Goal: Information Seeking & Learning: Learn about a topic

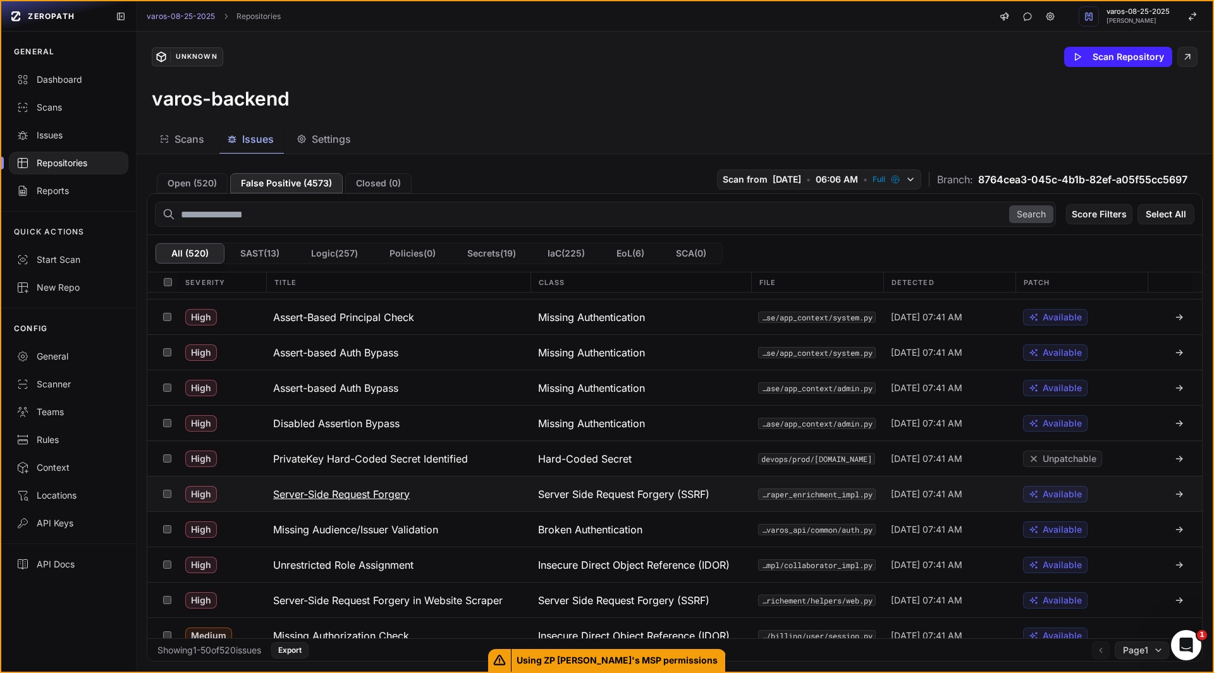
scroll to position [207, 0]
click at [378, 492] on h3 "Server-Side Request Forgery" at bounding box center [341, 493] width 137 height 15
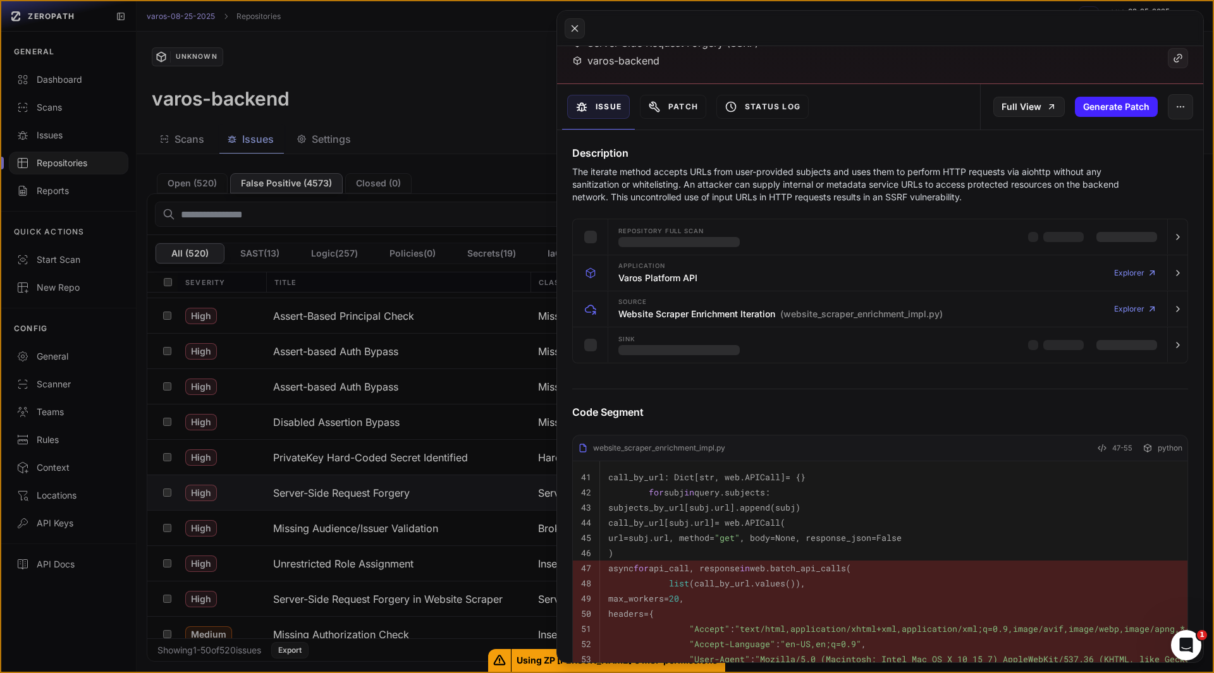
scroll to position [94, 0]
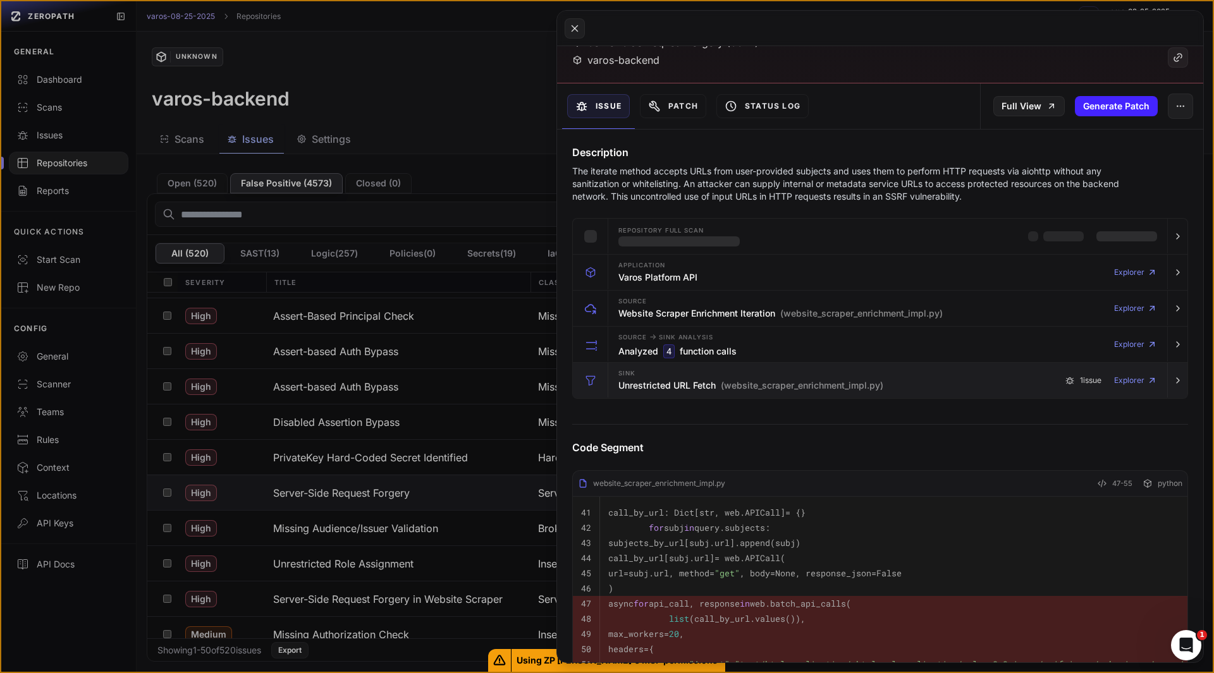
click at [632, 347] on h3 "Analyzed 4 function calls" at bounding box center [677, 352] width 118 height 14
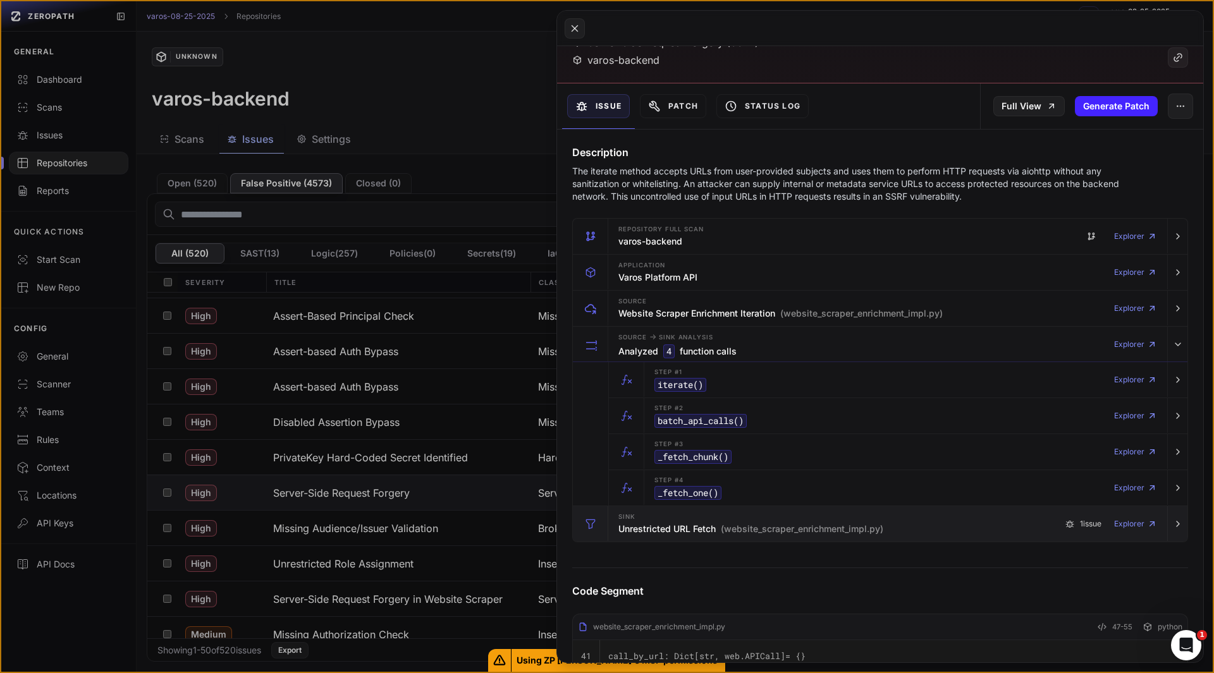
click at [656, 535] on div "Sink Unrestricted URL Fetch (website_scraper_enrichment_impl.py)" at bounding box center [750, 523] width 265 height 25
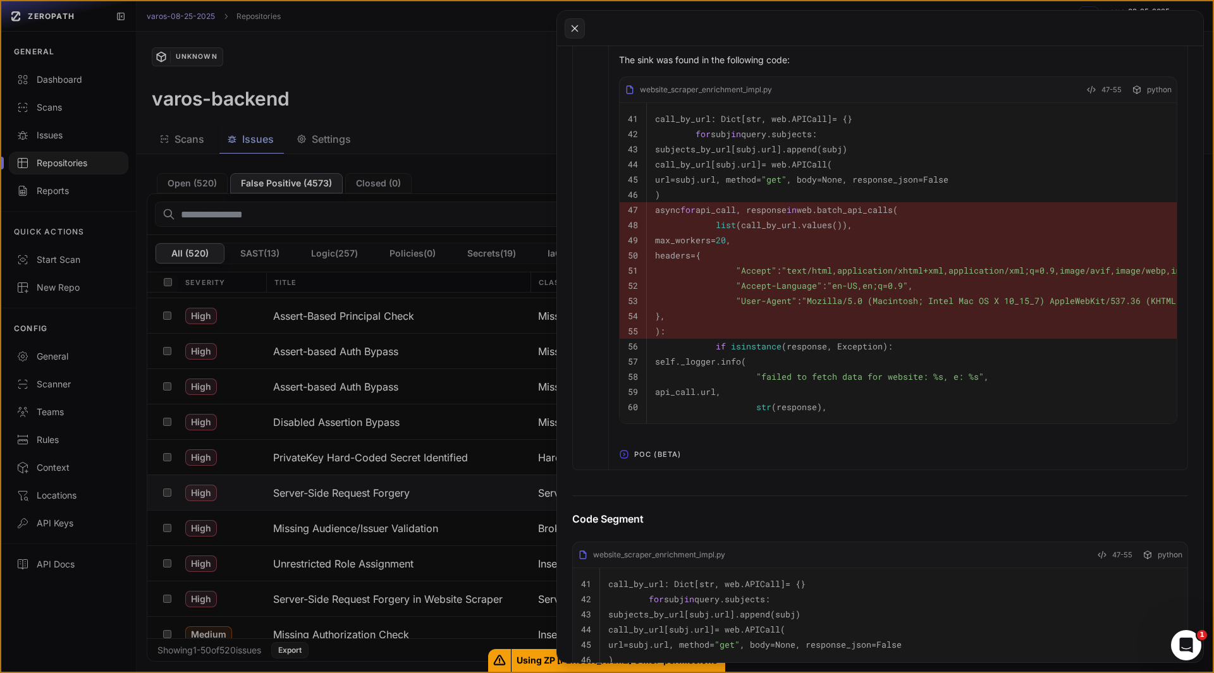
scroll to position [879, 0]
click at [661, 464] on span "POC (Beta)" at bounding box center [657, 454] width 57 height 20
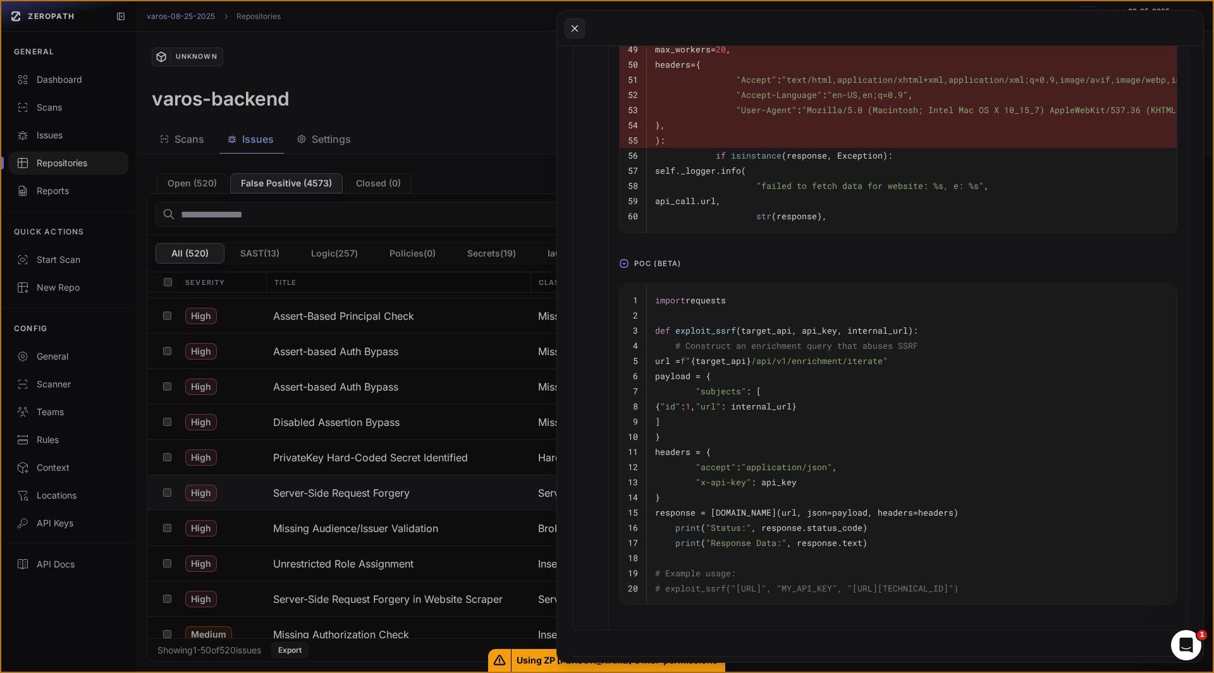
scroll to position [0, 0]
click at [382, 603] on button at bounding box center [607, 336] width 1214 height 673
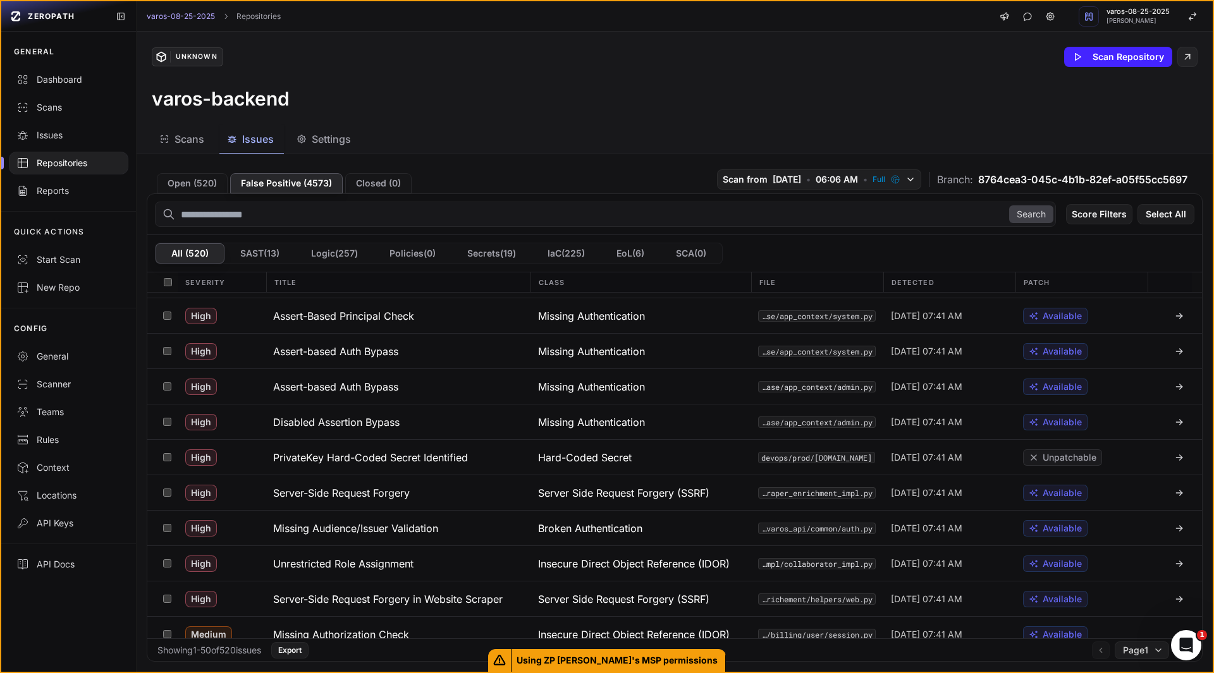
click at [382, 603] on h3 "Server-Side Request Forgery in Website Scraper" at bounding box center [387, 599] width 229 height 15
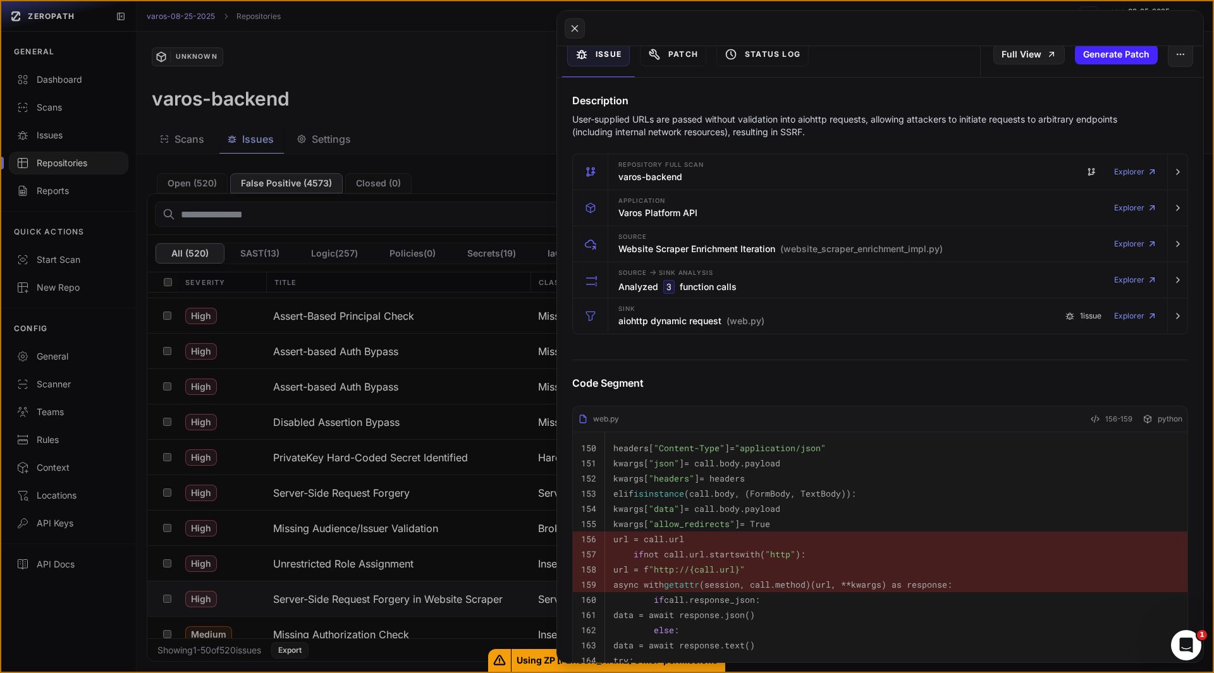
scroll to position [148, 0]
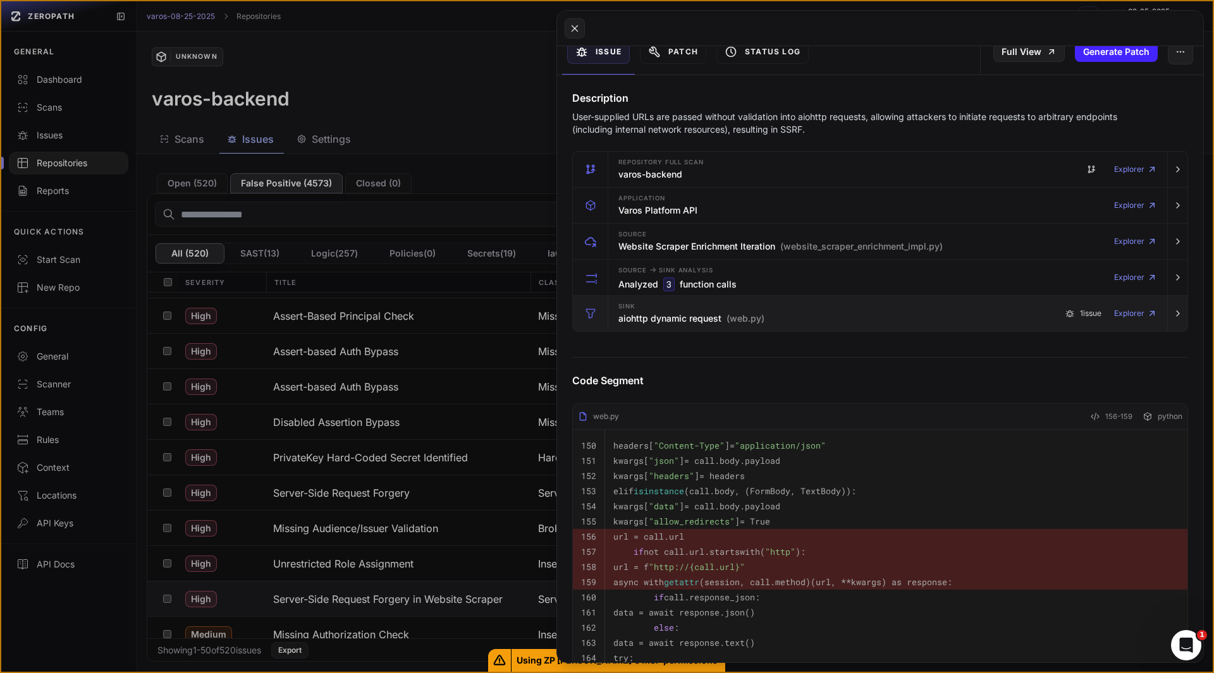
click at [636, 306] on div "Sink aiohttp dynamic request (web.py)" at bounding box center [691, 313] width 146 height 25
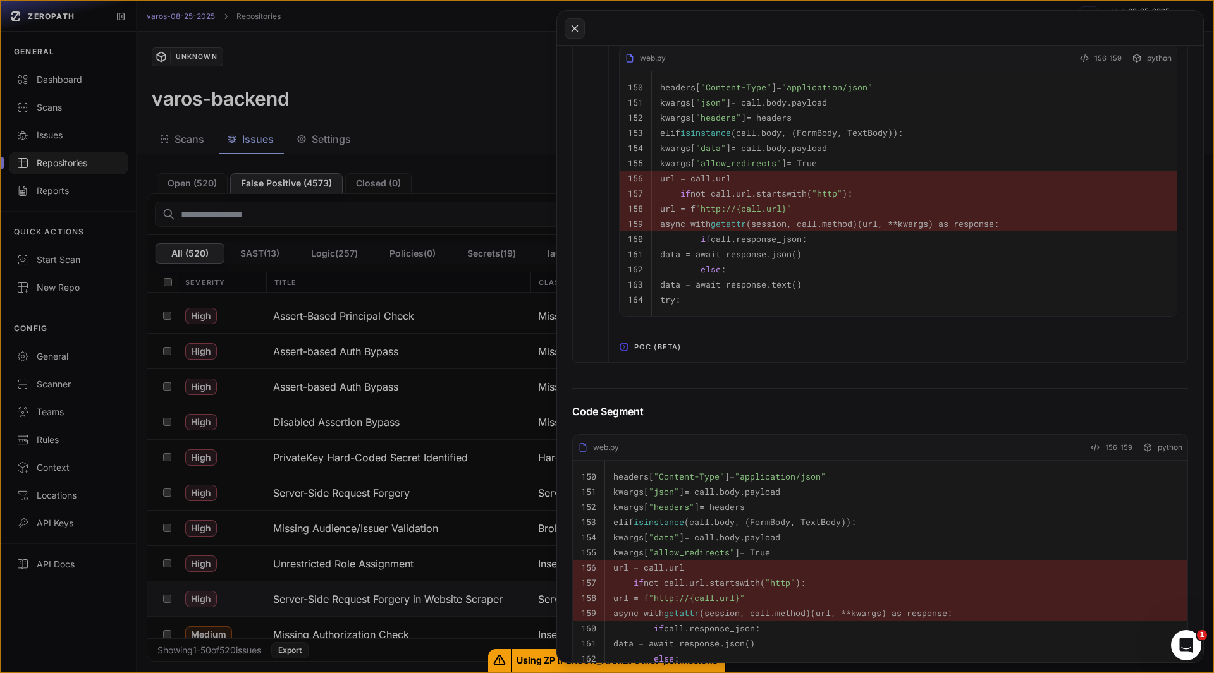
scroll to position [781, 0]
click at [653, 355] on span "POC (Beta)" at bounding box center [657, 345] width 57 height 20
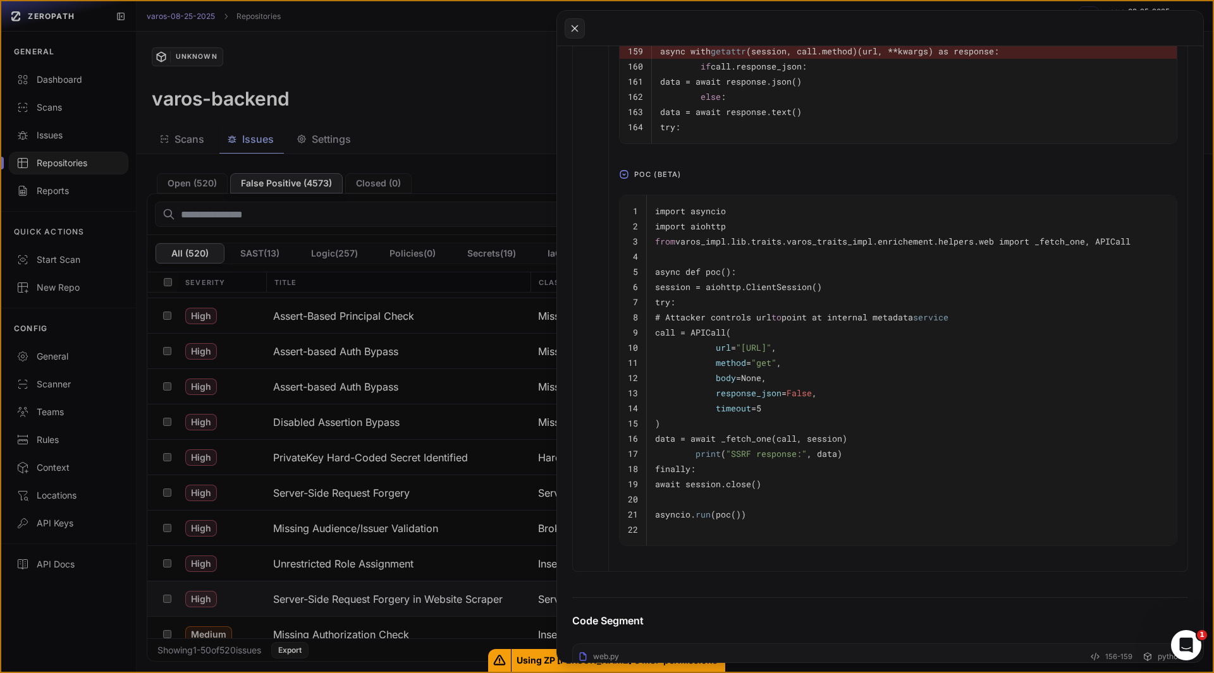
scroll to position [952, 0]
click at [321, 497] on button at bounding box center [607, 336] width 1214 height 673
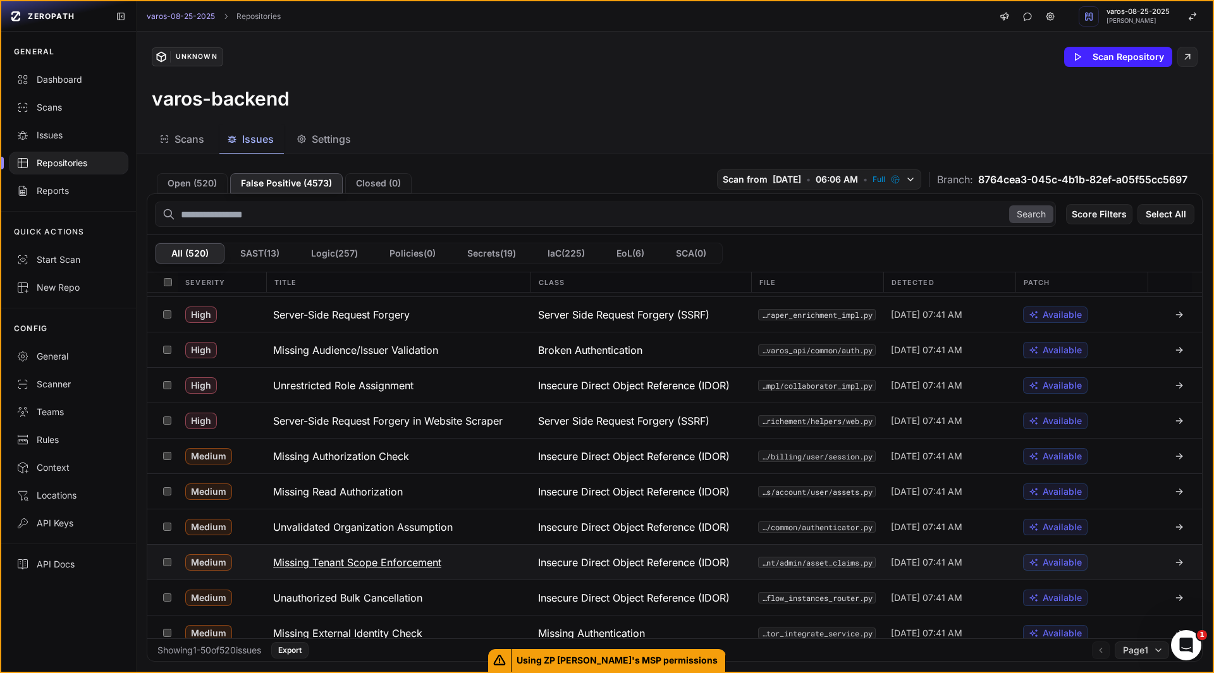
scroll to position [386, 0]
click at [388, 309] on h3 "Server-Side Request Forgery" at bounding box center [341, 314] width 137 height 15
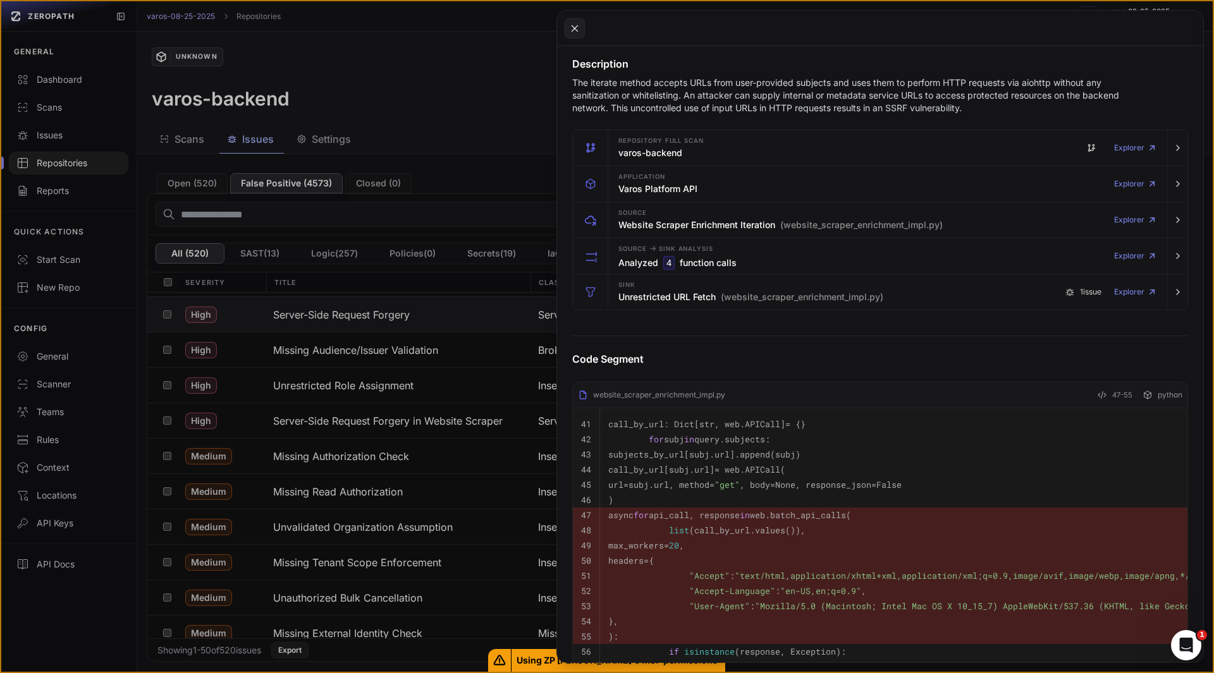
scroll to position [179, 0]
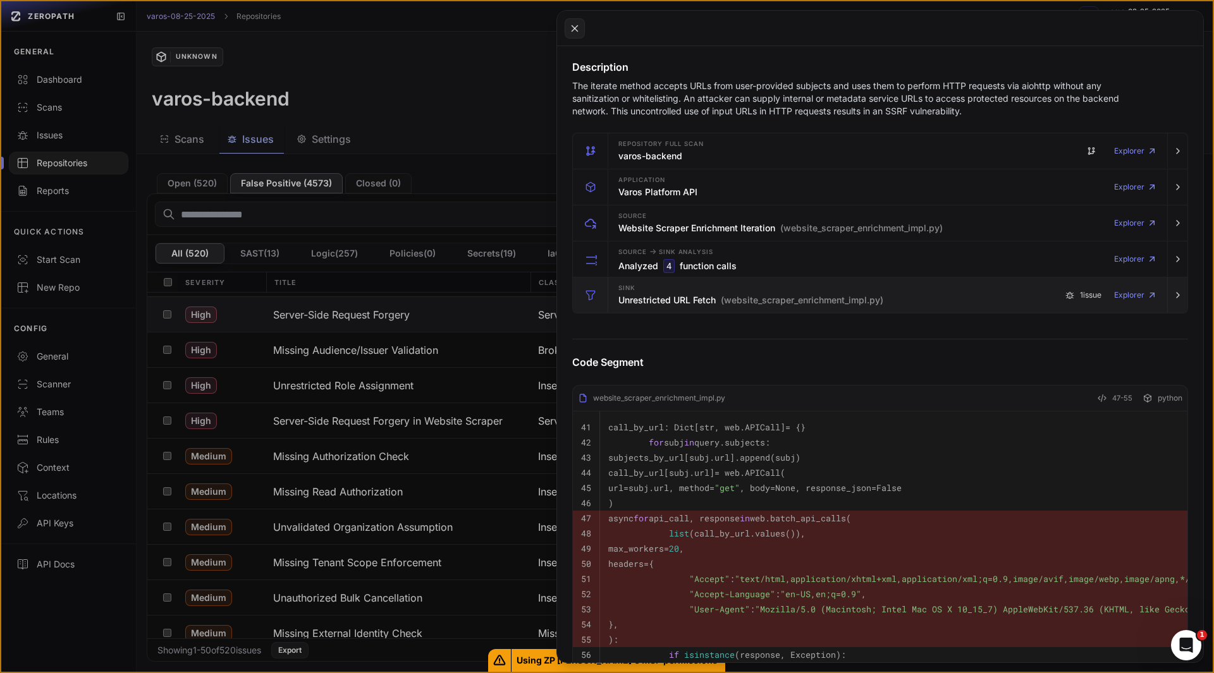
click at [645, 296] on h3 "Unrestricted URL Fetch (website_scraper_enrichment_impl.py)" at bounding box center [750, 300] width 265 height 13
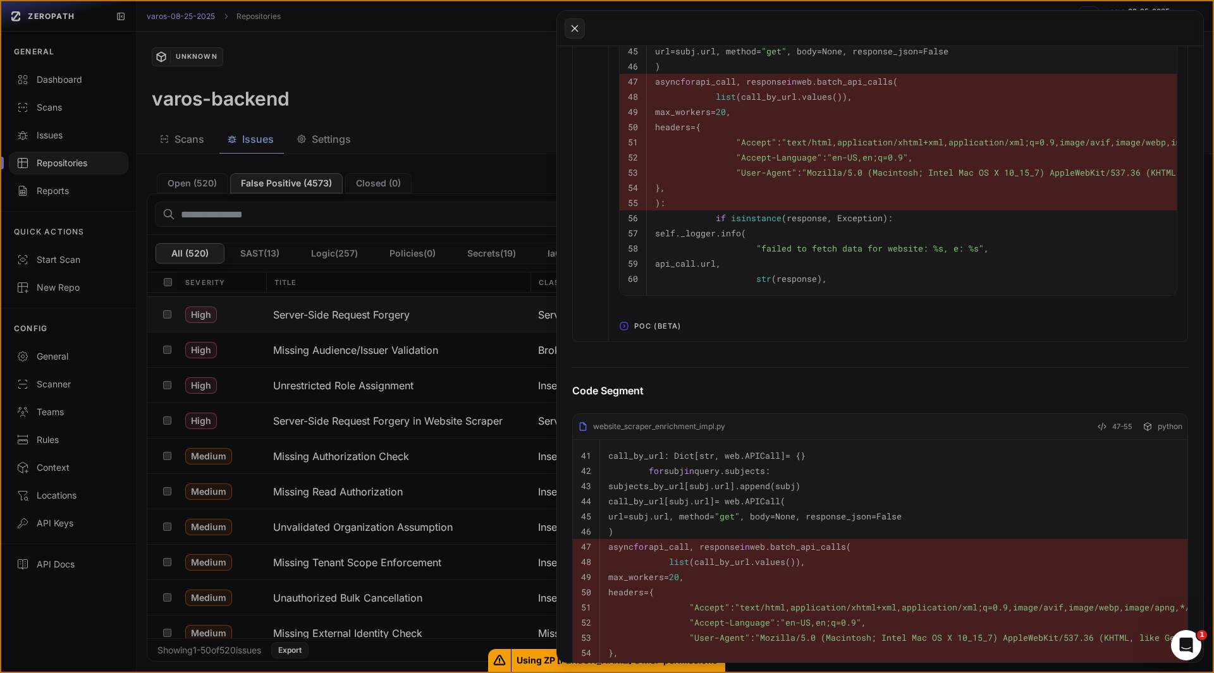
scroll to position [874, 0]
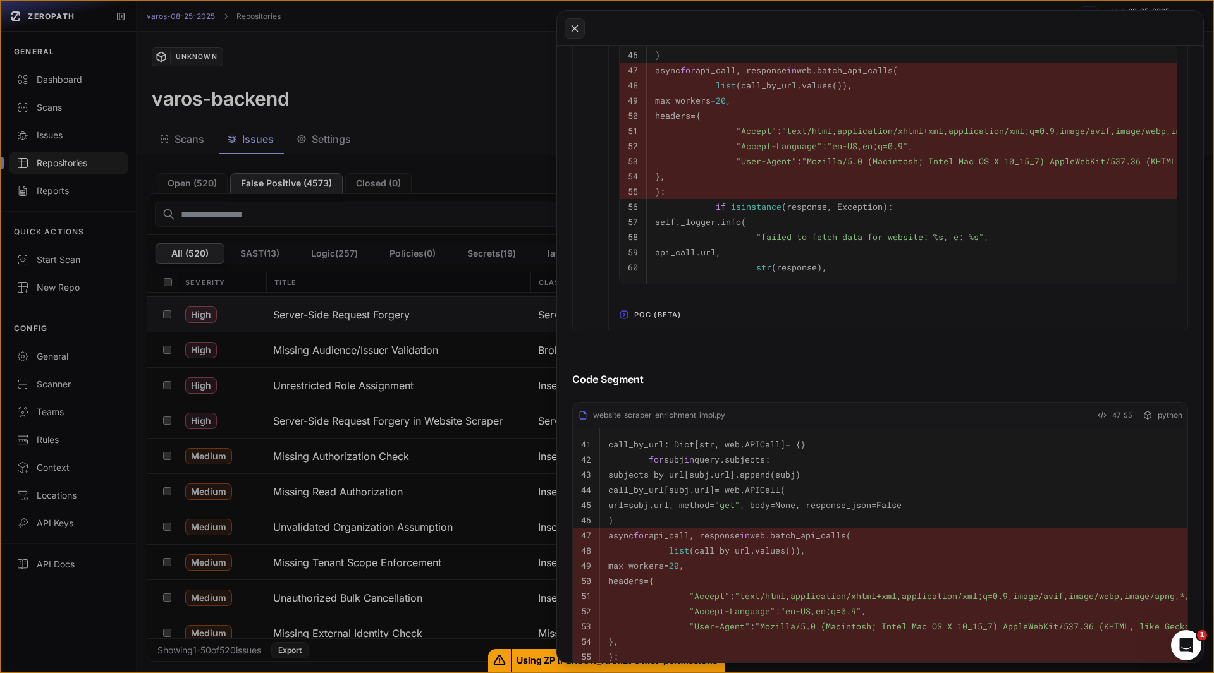
click at [661, 325] on span "POC (Beta)" at bounding box center [657, 315] width 57 height 20
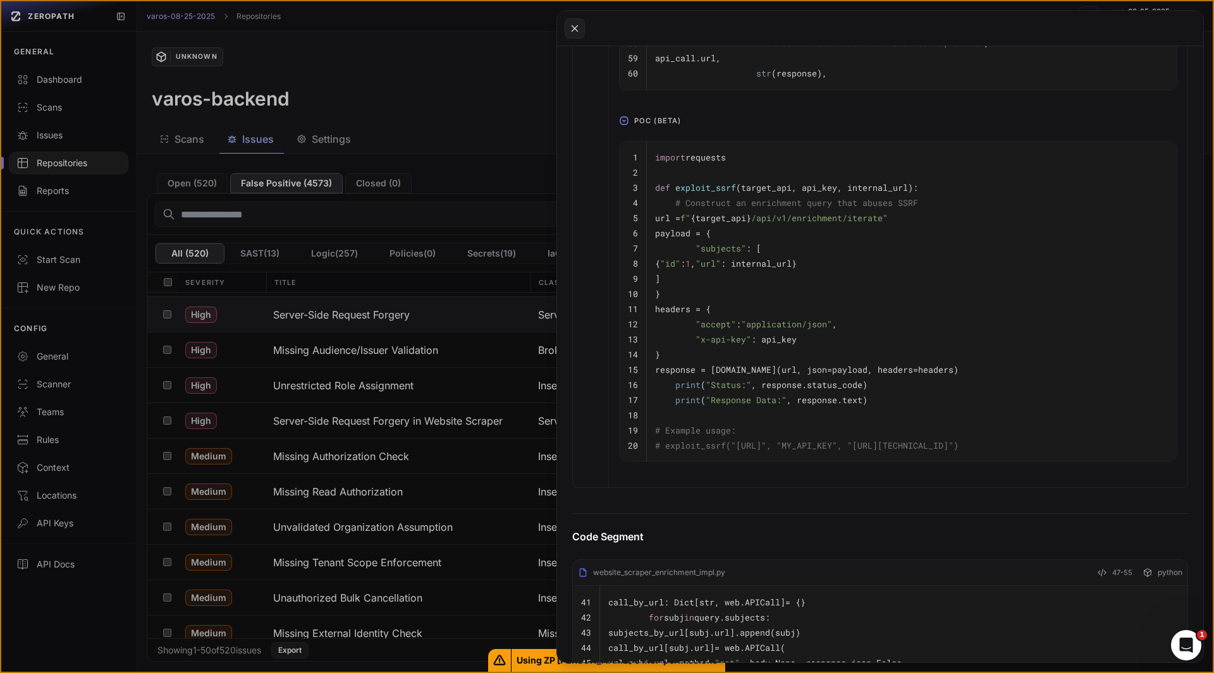
scroll to position [1069, 0]
drag, startPoint x: 907, startPoint y: 235, endPoint x: 774, endPoint y: 240, distance: 132.9
click at [774, 223] on span "f" {target_api} /api/v1/enrichment/iterate"" at bounding box center [783, 217] width 207 height 11
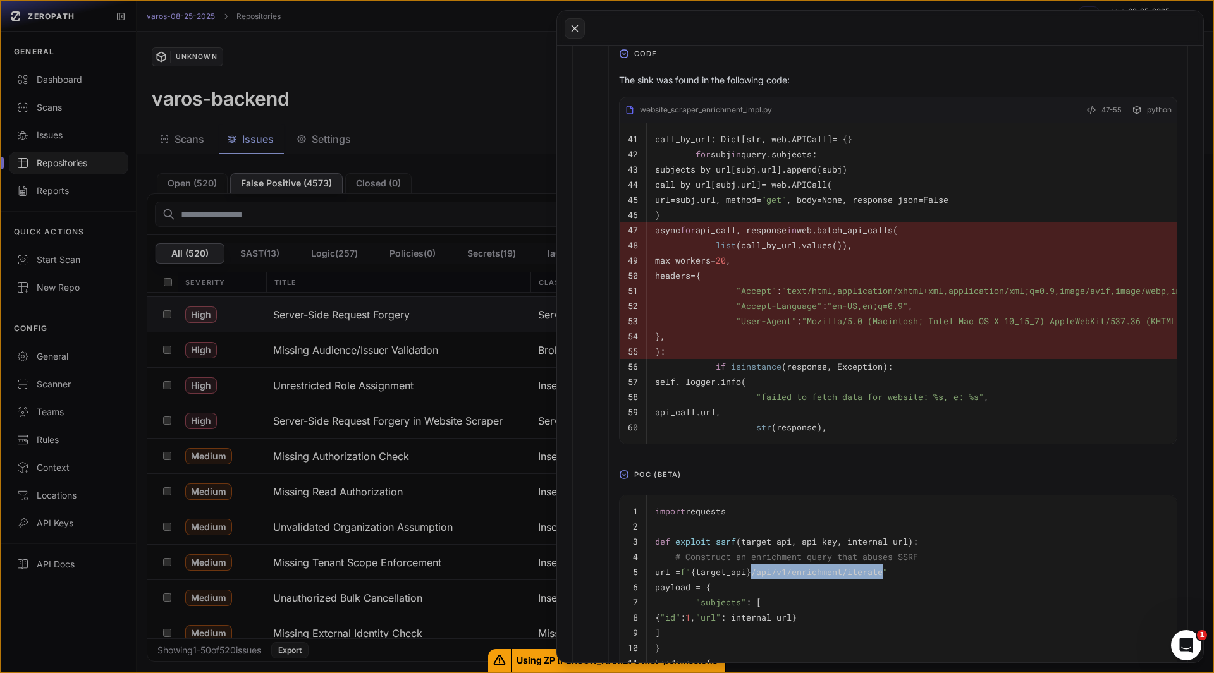
scroll to position [712, 0]
drag, startPoint x: 721, startPoint y: 337, endPoint x: 712, endPoint y: 276, distance: 61.9
click at [712, 276] on tbody "41 call_by_url: Dict [str, web.APICall] = {} 42 for subj in query .subjects : 4…" at bounding box center [1054, 286] width 868 height 321
click at [700, 276] on code "headers={" at bounding box center [678, 277] width 46 height 11
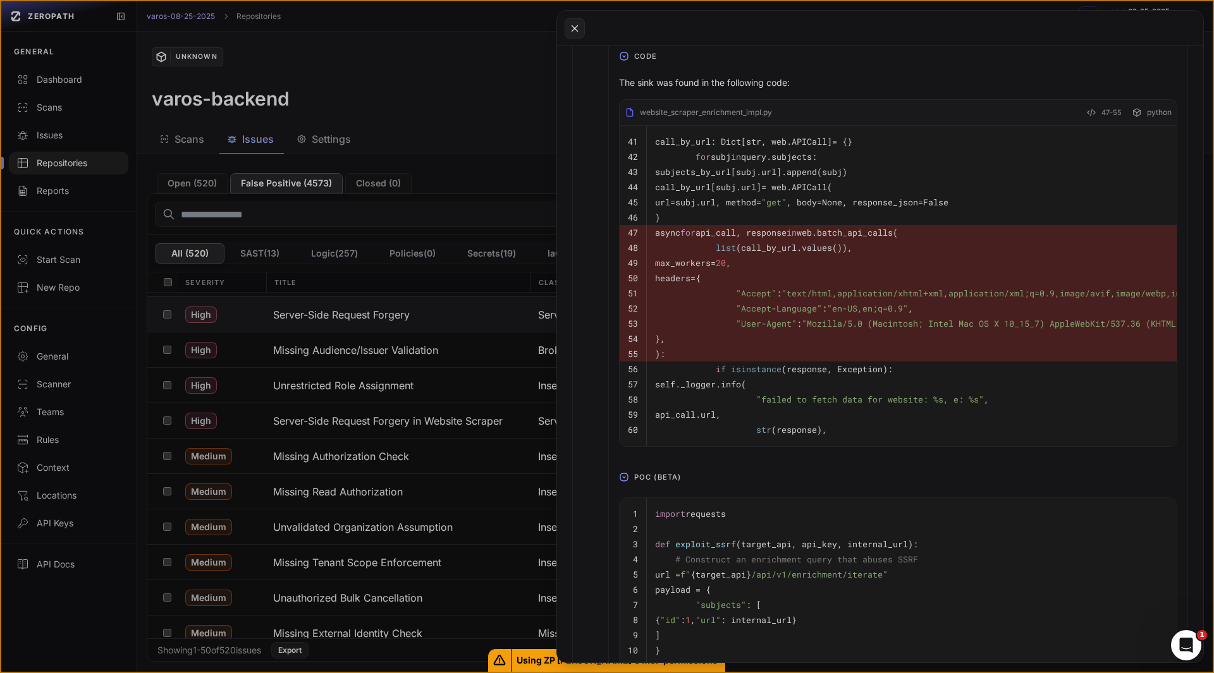
click at [665, 341] on code "}," at bounding box center [660, 338] width 10 height 11
drag, startPoint x: 719, startPoint y: 340, endPoint x: 712, endPoint y: 278, distance: 63.0
click at [712, 278] on tbody "41 call_by_url: Dict [str, web.APICall] = {} 42 for subj in query .subjects : 4…" at bounding box center [1054, 286] width 868 height 321
click at [700, 278] on code "headers={" at bounding box center [678, 277] width 46 height 11
drag, startPoint x: 712, startPoint y: 278, endPoint x: 721, endPoint y: 343, distance: 65.6
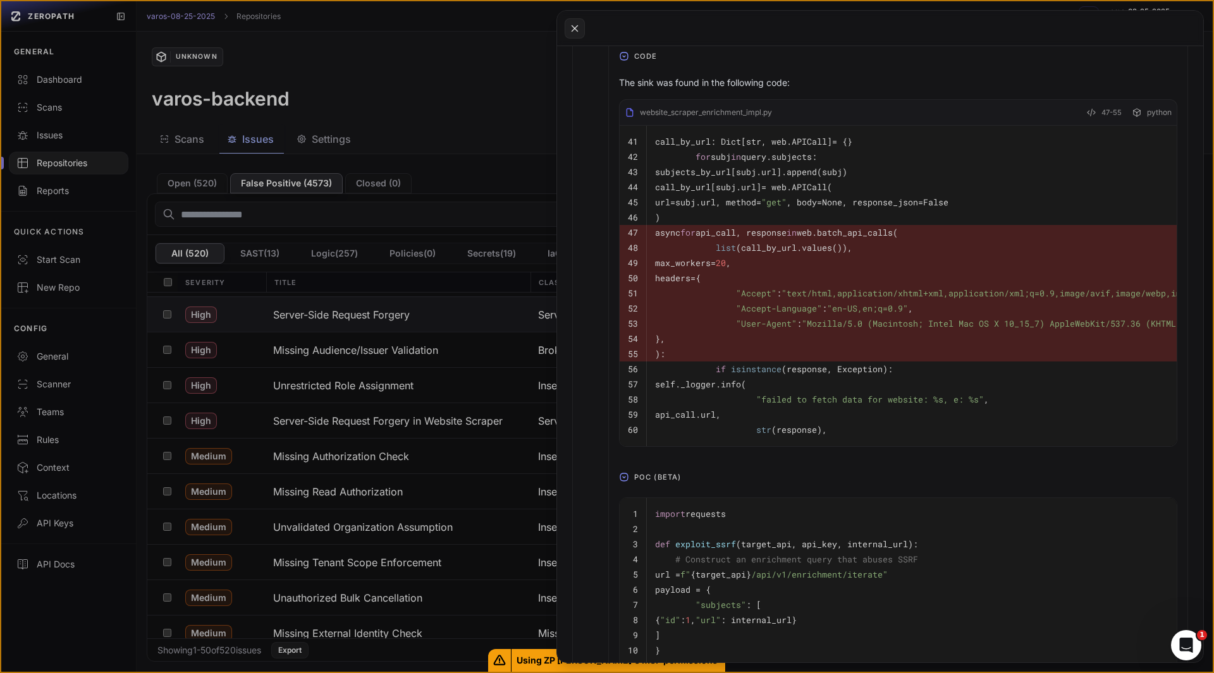
click at [721, 343] on tbody "41 call_by_url: Dict [str, web.APICall] = {} 42 for subj in query .subjects : 4…" at bounding box center [1054, 286] width 868 height 321
click at [787, 333] on pre "}," at bounding box center [1067, 338] width 824 height 15
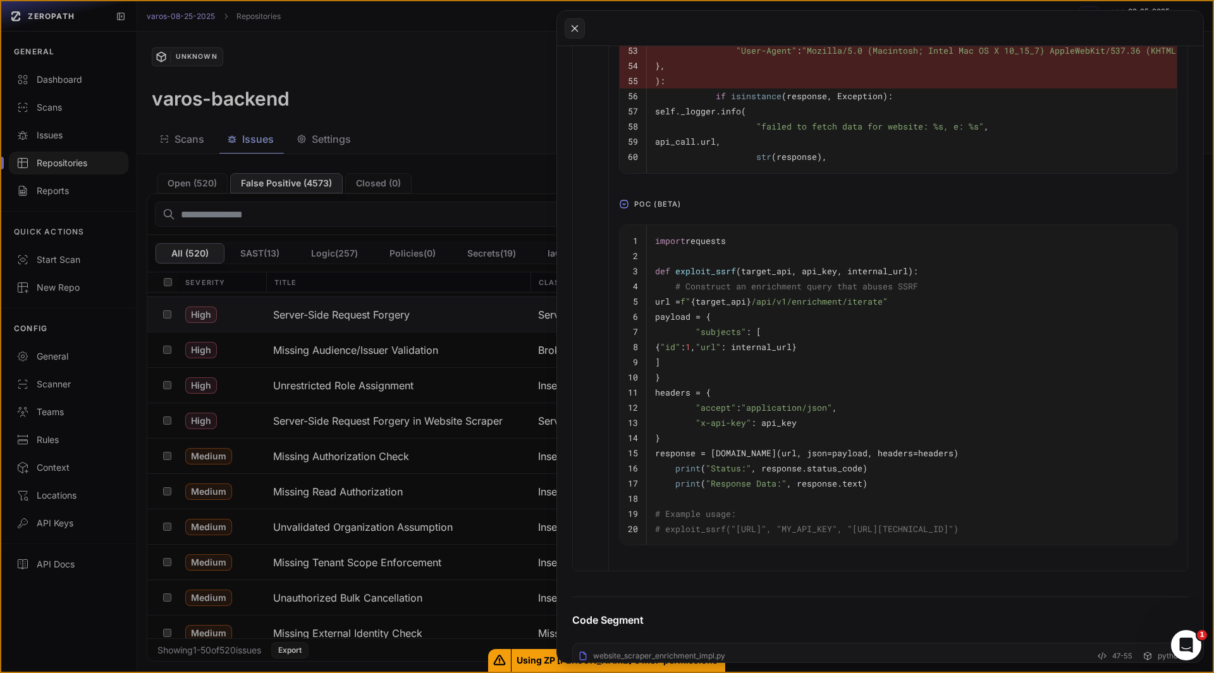
scroll to position [0, 0]
click at [785, 459] on code "response = [DOMAIN_NAME](url, json=payload, headers=headers)" at bounding box center [806, 453] width 303 height 11
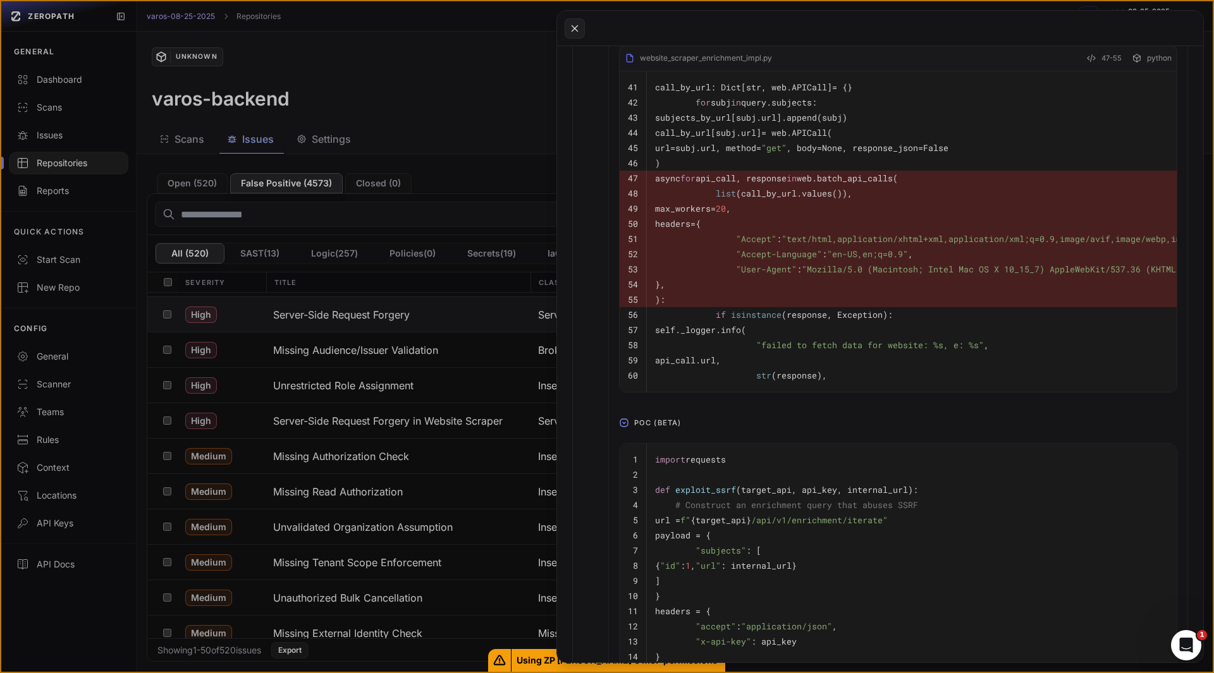
scroll to position [767, 0]
